Goal: Check status

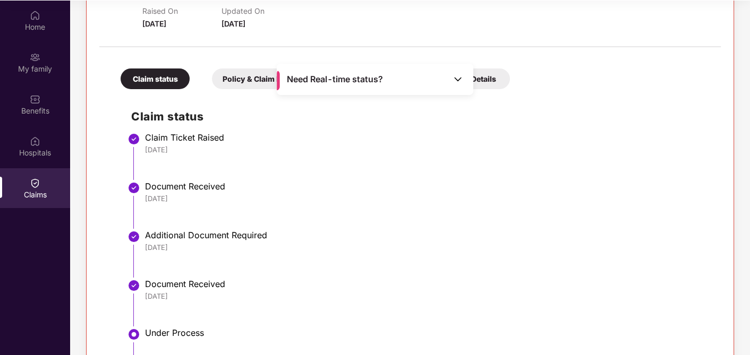
scroll to position [289, 0]
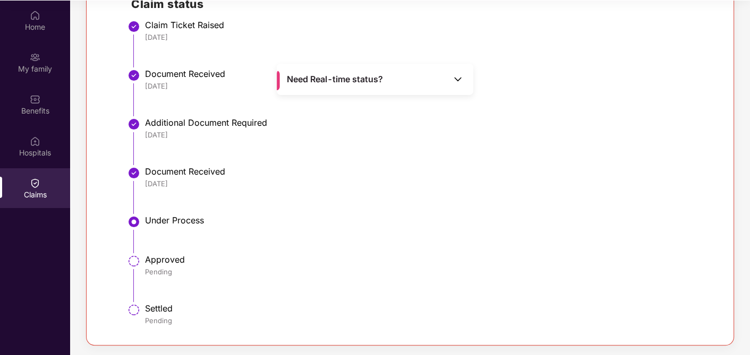
click at [286, 302] on li "Approved Pending" at bounding box center [420, 282] width 579 height 49
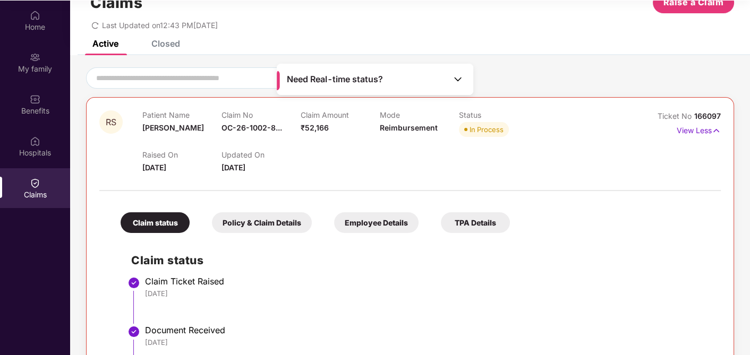
scroll to position [0, 0]
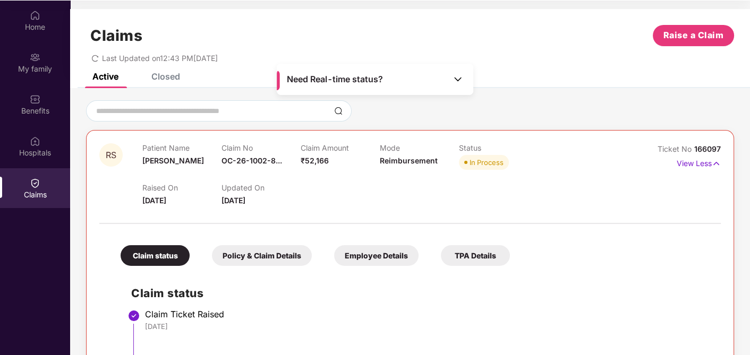
click at [466, 159] on span "In Process" at bounding box center [484, 162] width 50 height 15
drag, startPoint x: 469, startPoint y: 159, endPoint x: 510, endPoint y: 160, distance: 40.9
click at [510, 160] on div "In Process" at bounding box center [498, 162] width 79 height 15
click at [159, 72] on div "Claims Raise a Claim Last Updated on 12:43 PM[DATE]" at bounding box center [410, 41] width 680 height 64
drag, startPoint x: 222, startPoint y: 199, endPoint x: 276, endPoint y: 194, distance: 53.8
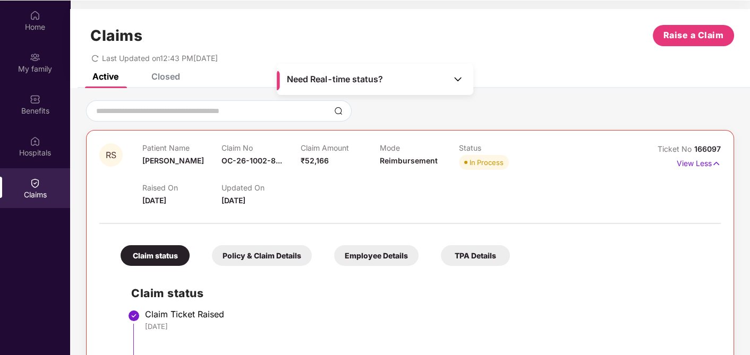
click at [295, 193] on div "Updated On [DATE]" at bounding box center [260, 194] width 79 height 23
click at [159, 194] on div "Raised On [DATE]" at bounding box center [181, 194] width 79 height 23
click at [143, 199] on span "[DATE]" at bounding box center [154, 200] width 24 height 9
drag, startPoint x: 142, startPoint y: 199, endPoint x: 200, endPoint y: 200, distance: 57.4
click at [200, 200] on div "Raised On [DATE]" at bounding box center [181, 194] width 79 height 23
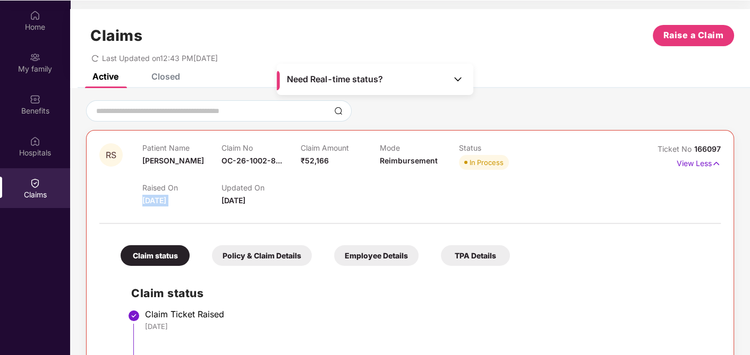
drag, startPoint x: 203, startPoint y: 200, endPoint x: 359, endPoint y: 181, distance: 157.9
click at [359, 181] on div "Raised On [DATE] Updated On [DATE]" at bounding box center [379, 190] width 475 height 34
click at [713, 160] on img at bounding box center [715, 164] width 9 height 12
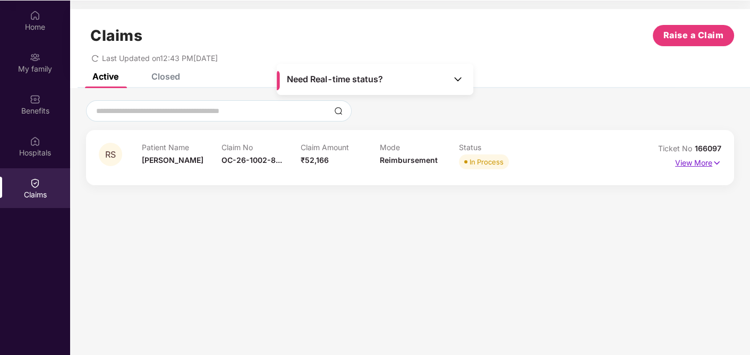
click at [714, 160] on img at bounding box center [716, 163] width 9 height 12
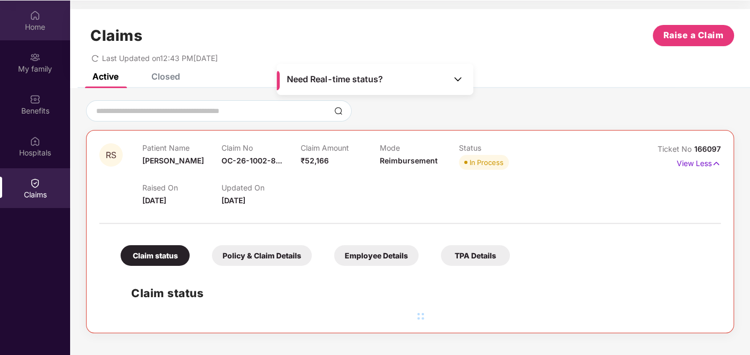
click at [35, 15] on img at bounding box center [35, 15] width 11 height 11
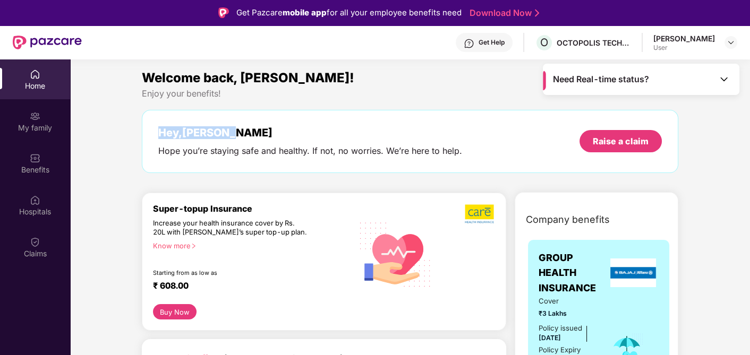
drag, startPoint x: 156, startPoint y: 130, endPoint x: 262, endPoint y: 131, distance: 106.2
click at [262, 131] on div "Hey, [PERSON_NAME] Hope you’re staying safe and healthy. If not, no worries. We…" at bounding box center [410, 141] width 536 height 63
click at [152, 82] on span "Welcome back, [PERSON_NAME]!" at bounding box center [248, 77] width 212 height 15
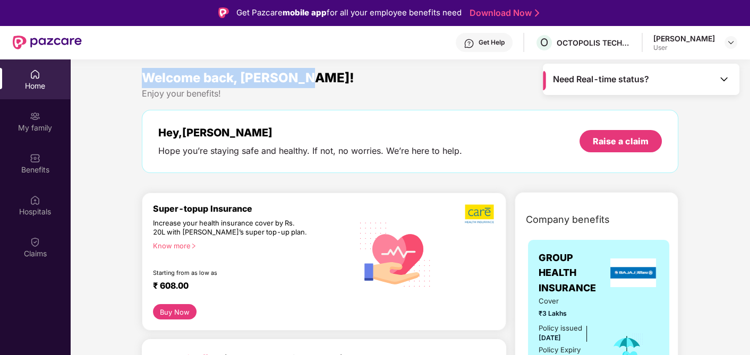
drag, startPoint x: 143, startPoint y: 76, endPoint x: 353, endPoint y: 79, distance: 209.7
click at [353, 79] on div "Welcome back, [PERSON_NAME]!" at bounding box center [410, 78] width 536 height 20
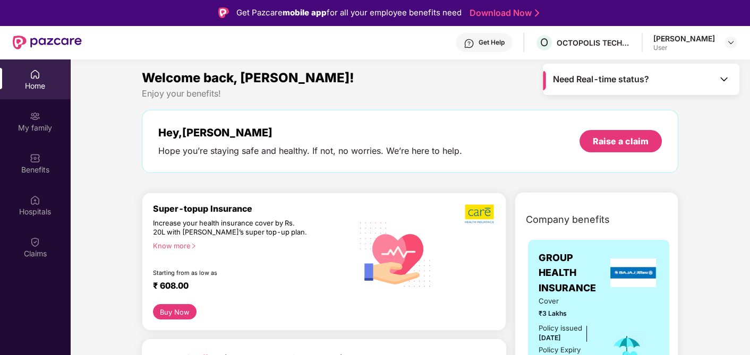
drag, startPoint x: 158, startPoint y: 150, endPoint x: 186, endPoint y: 150, distance: 28.7
click at [160, 150] on div "Hope you’re staying safe and healthy. If not, no worries. We’re here to help." at bounding box center [310, 150] width 304 height 11
click at [731, 44] on img at bounding box center [730, 42] width 8 height 8
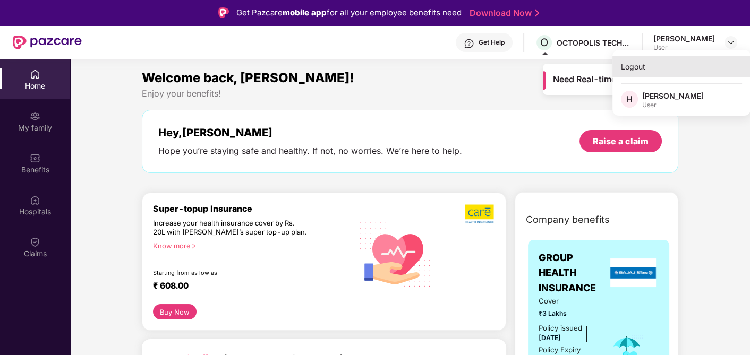
click at [636, 76] on div "Logout" at bounding box center [681, 66] width 138 height 21
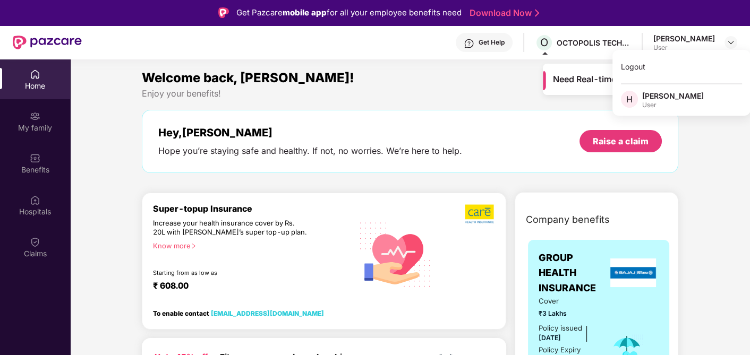
click at [632, 70] on div "Need Real-time status?" at bounding box center [641, 79] width 196 height 31
